Goal: Task Accomplishment & Management: Complete application form

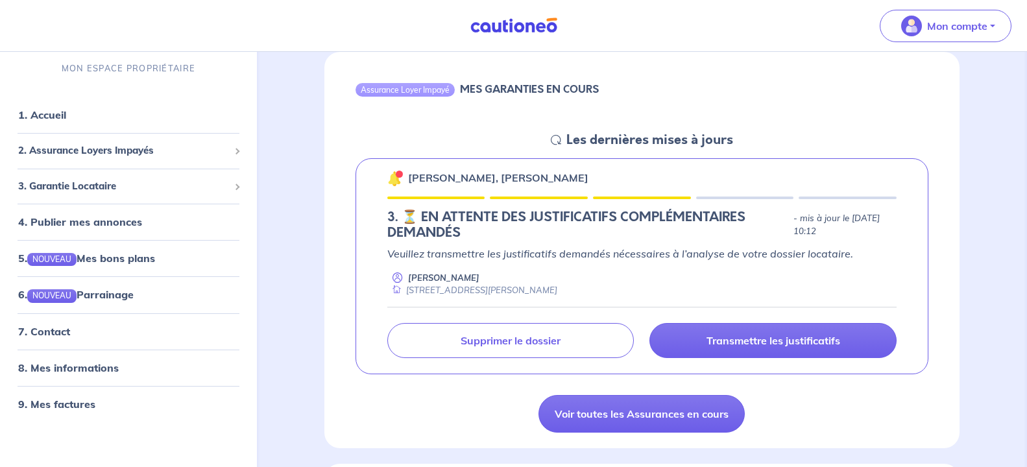
scroll to position [132, 0]
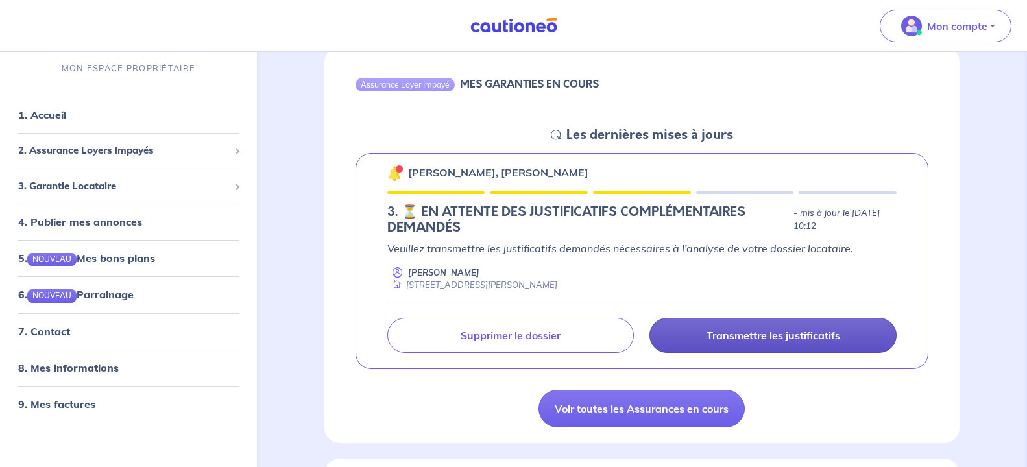
click at [763, 339] on p "Transmettre les justificatifs" at bounding box center [773, 335] width 134 height 13
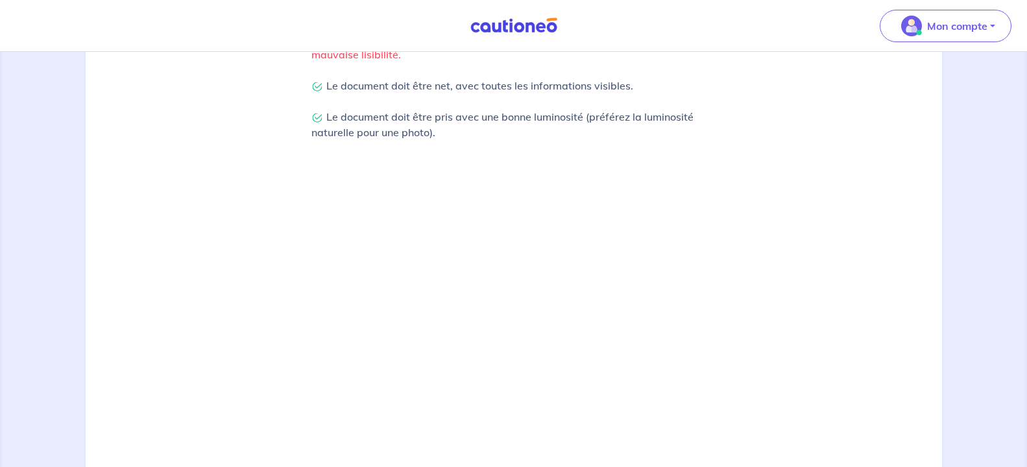
scroll to position [462, 0]
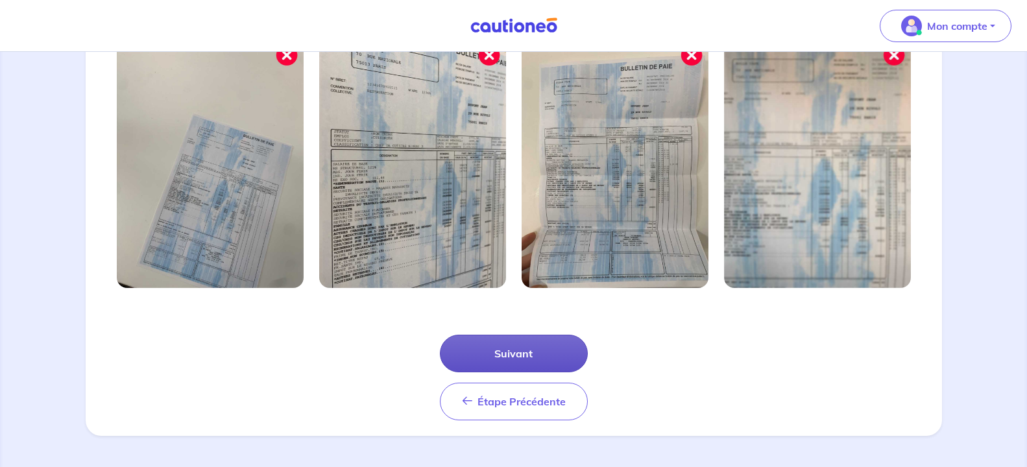
click at [564, 357] on button "Suivant" at bounding box center [514, 354] width 148 height 38
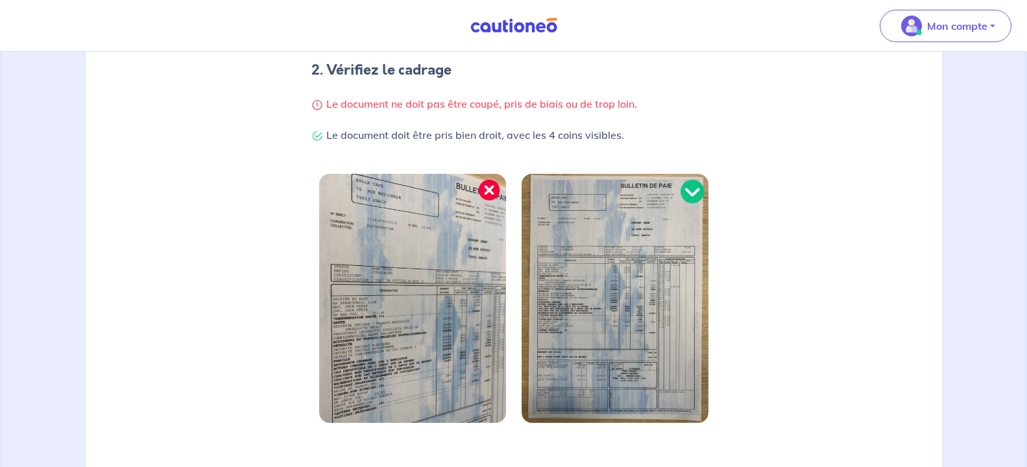
scroll to position [400, 0]
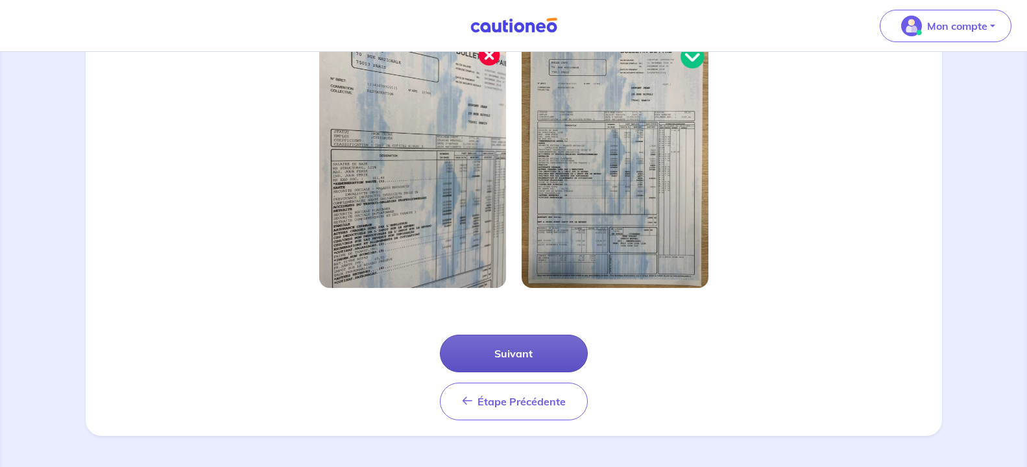
click at [544, 350] on button "Suivant" at bounding box center [514, 354] width 148 height 38
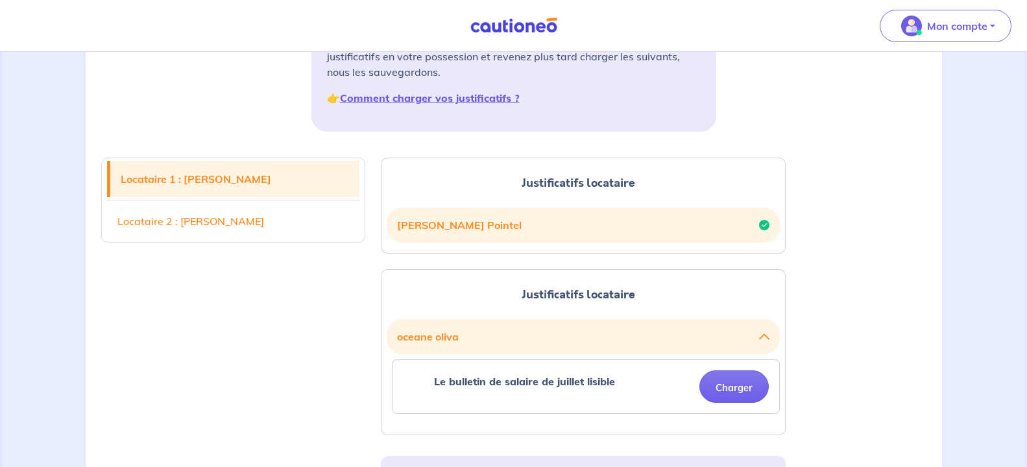
scroll to position [265, 0]
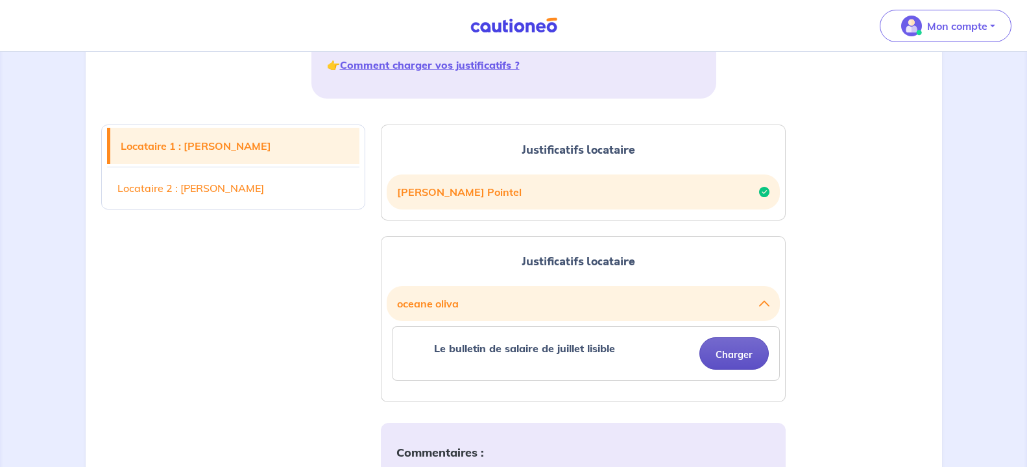
click at [730, 353] on button "Charger" at bounding box center [733, 353] width 69 height 32
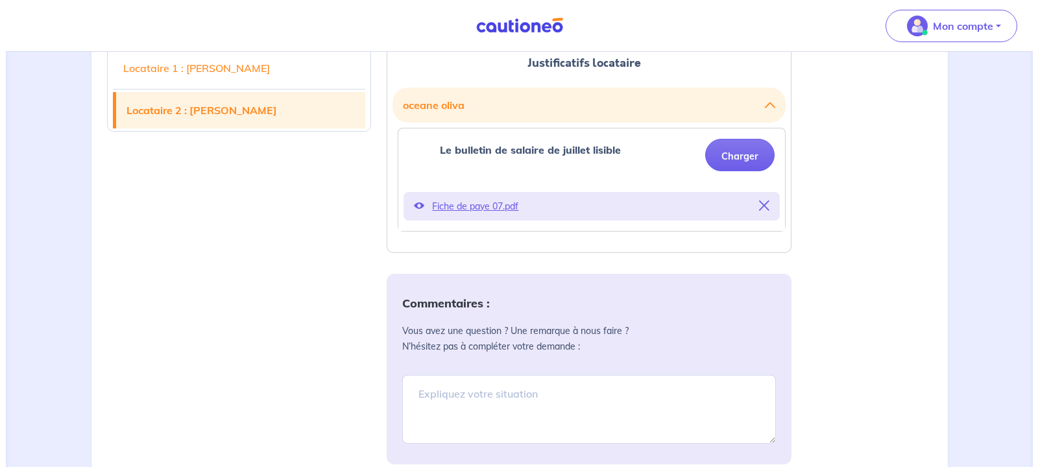
scroll to position [771, 0]
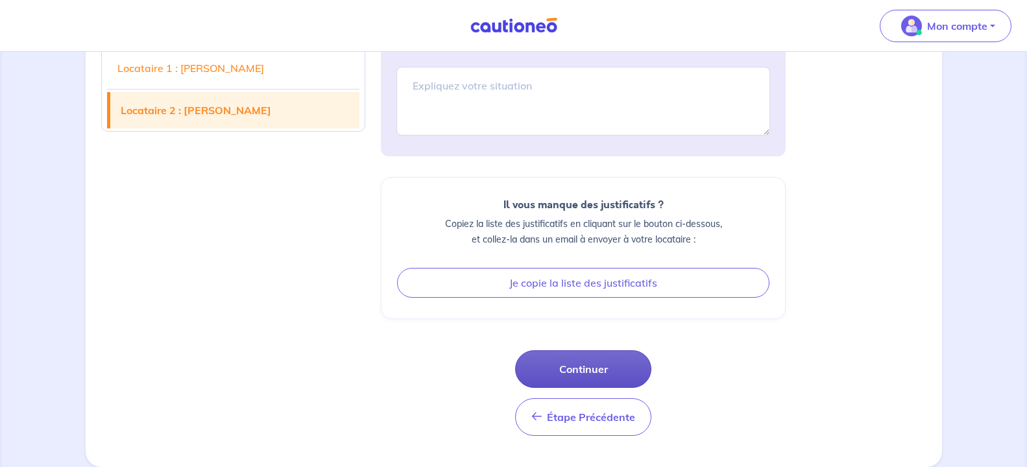
click at [582, 370] on button "Continuer" at bounding box center [583, 369] width 136 height 38
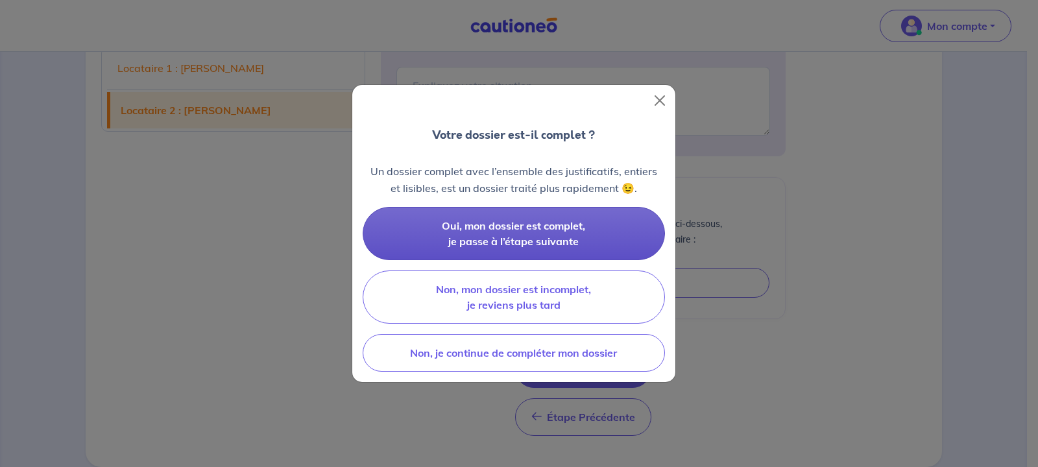
click at [545, 228] on span "Oui, mon dossier est complet, je passe à l’étape suivante" at bounding box center [513, 233] width 143 height 29
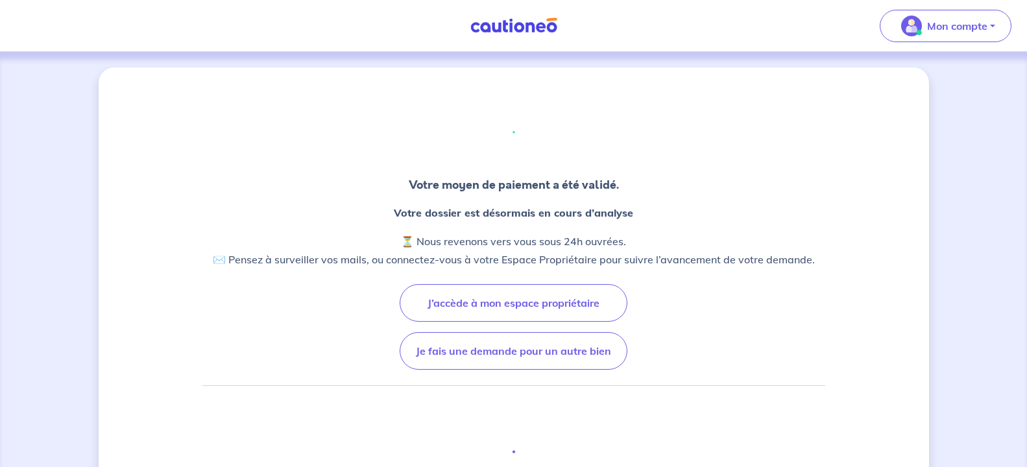
scroll to position [331, 0]
